Goal: Transaction & Acquisition: Purchase product/service

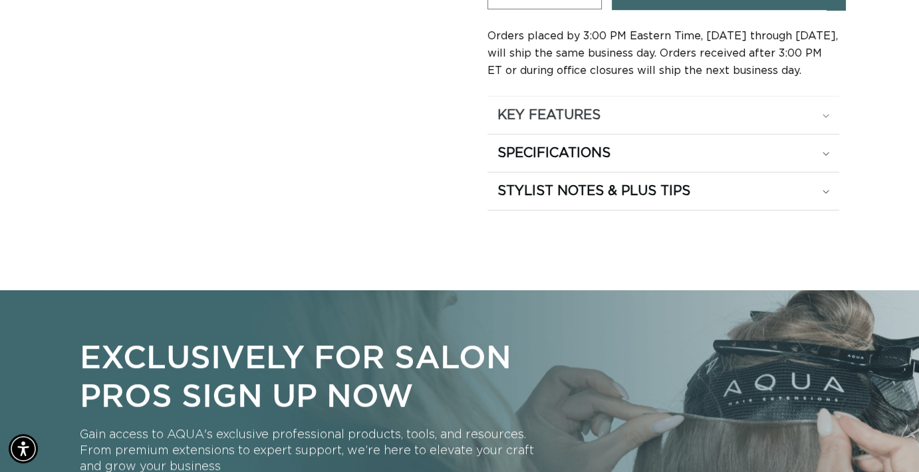
click at [587, 112] on h2 "KEY FEATURES" at bounding box center [549, 114] width 103 height 17
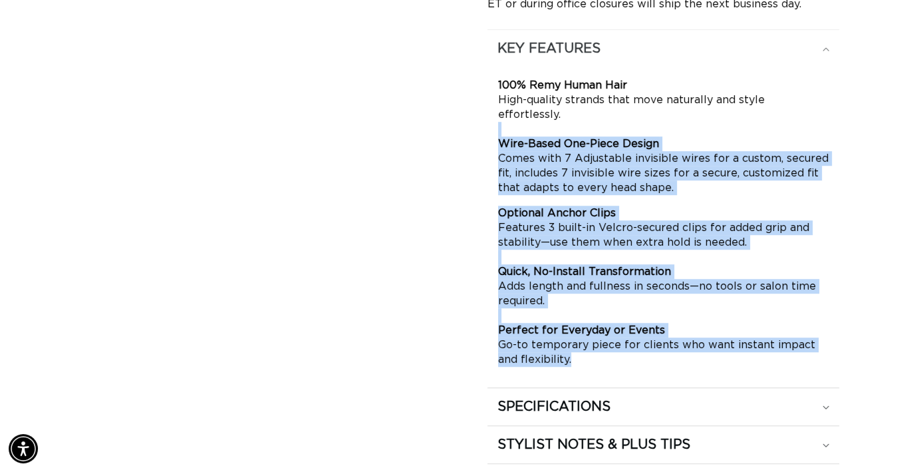
drag, startPoint x: 573, startPoint y: 342, endPoint x: 498, endPoint y: 41, distance: 310.8
click at [498, 41] on details "KEY FEATURES 100% Remy Human Hair High-quality strands that move naturally and …" at bounding box center [664, 203] width 352 height 347
copy details "KEY FEATURES 100% Remy Human Hair High-quality strands that move naturally and …"
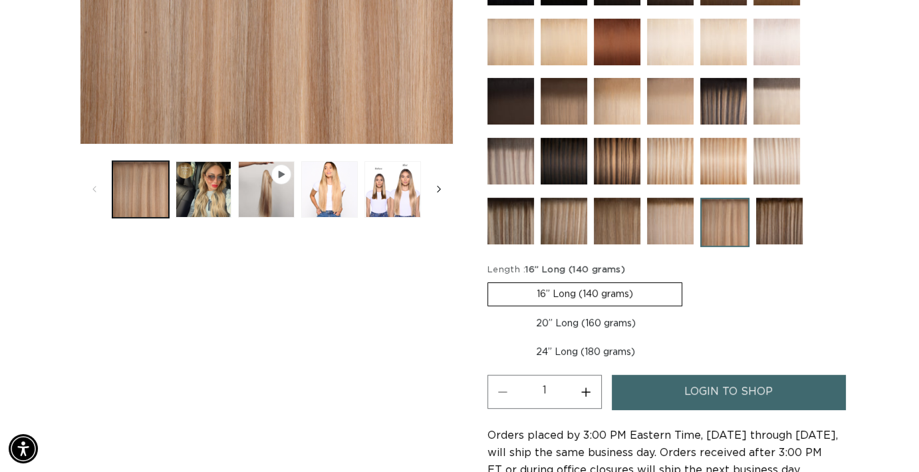
click at [438, 190] on icon "Slide right" at bounding box center [438, 189] width 5 height 15
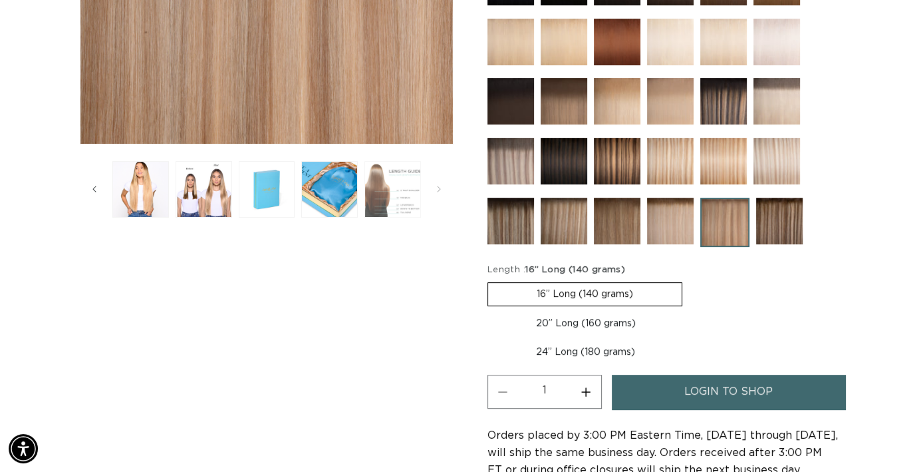
scroll to position [0, 1649]
click at [401, 188] on button "Load image 7 in gallery view" at bounding box center [393, 189] width 57 height 57
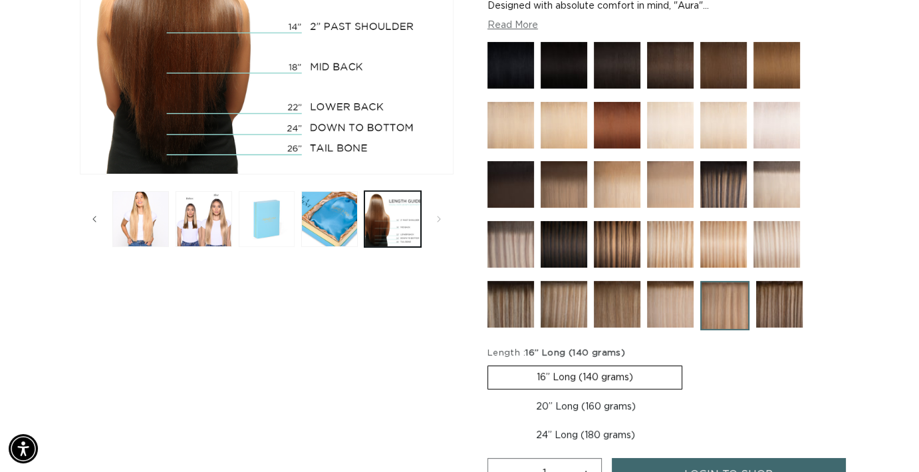
scroll to position [0, 0]
click at [93, 218] on icon "Slide left" at bounding box center [94, 219] width 4 height 7
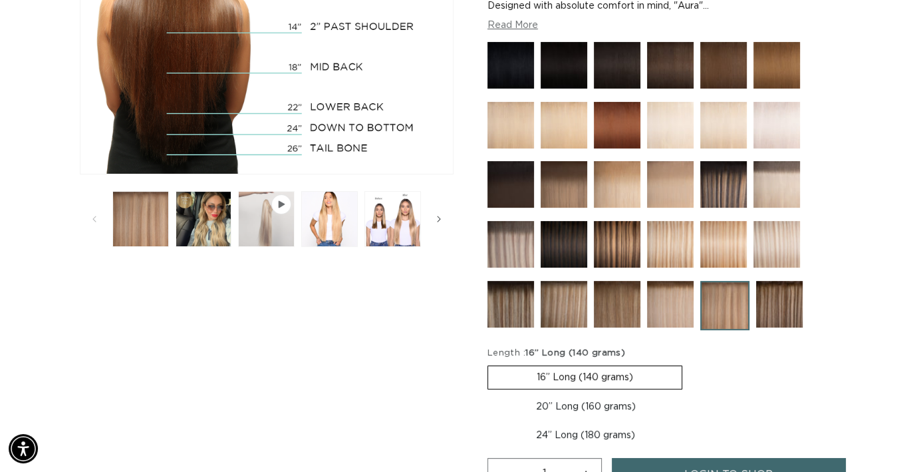
click at [265, 232] on button "Play video 1 in gallery view" at bounding box center [266, 219] width 57 height 57
